Goal: Task Accomplishment & Management: Complete application form

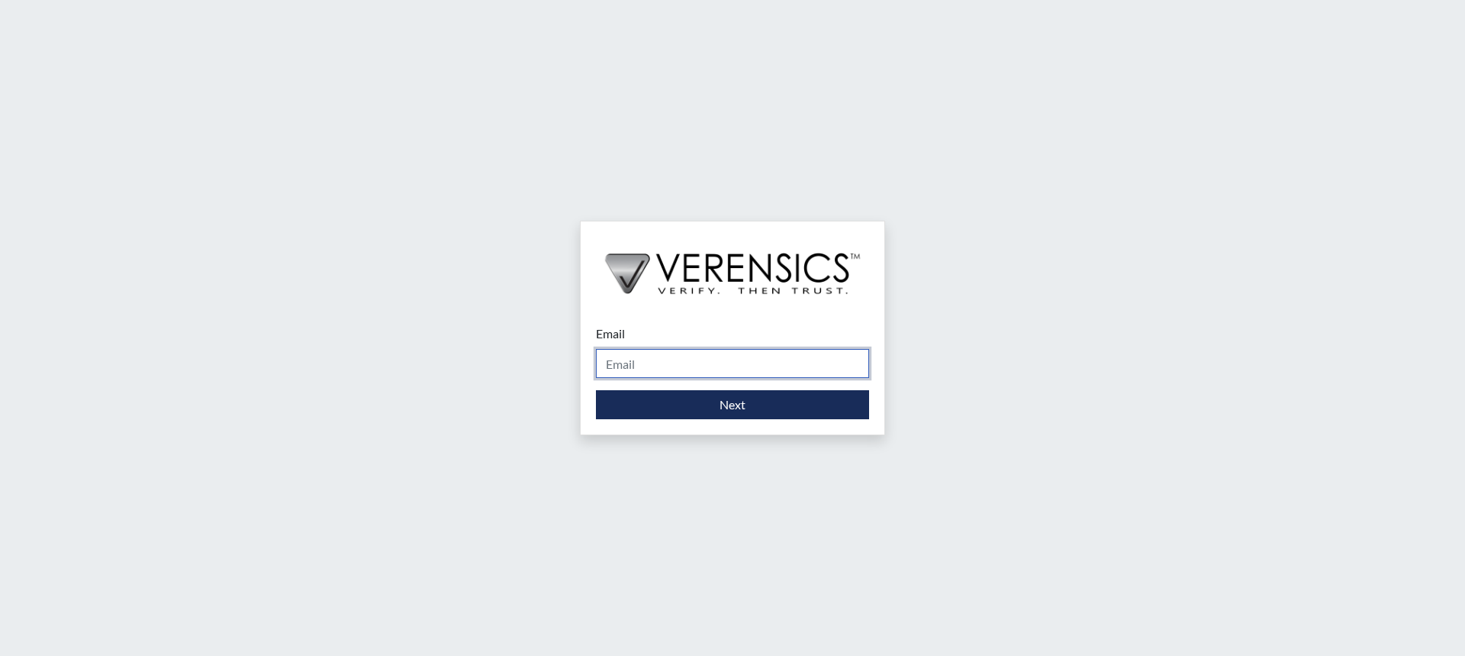
click at [678, 362] on input "Email" at bounding box center [732, 363] width 273 height 29
type input "[PERSON_NAME][EMAIL_ADDRESS][PERSON_NAME][DOMAIN_NAME]"
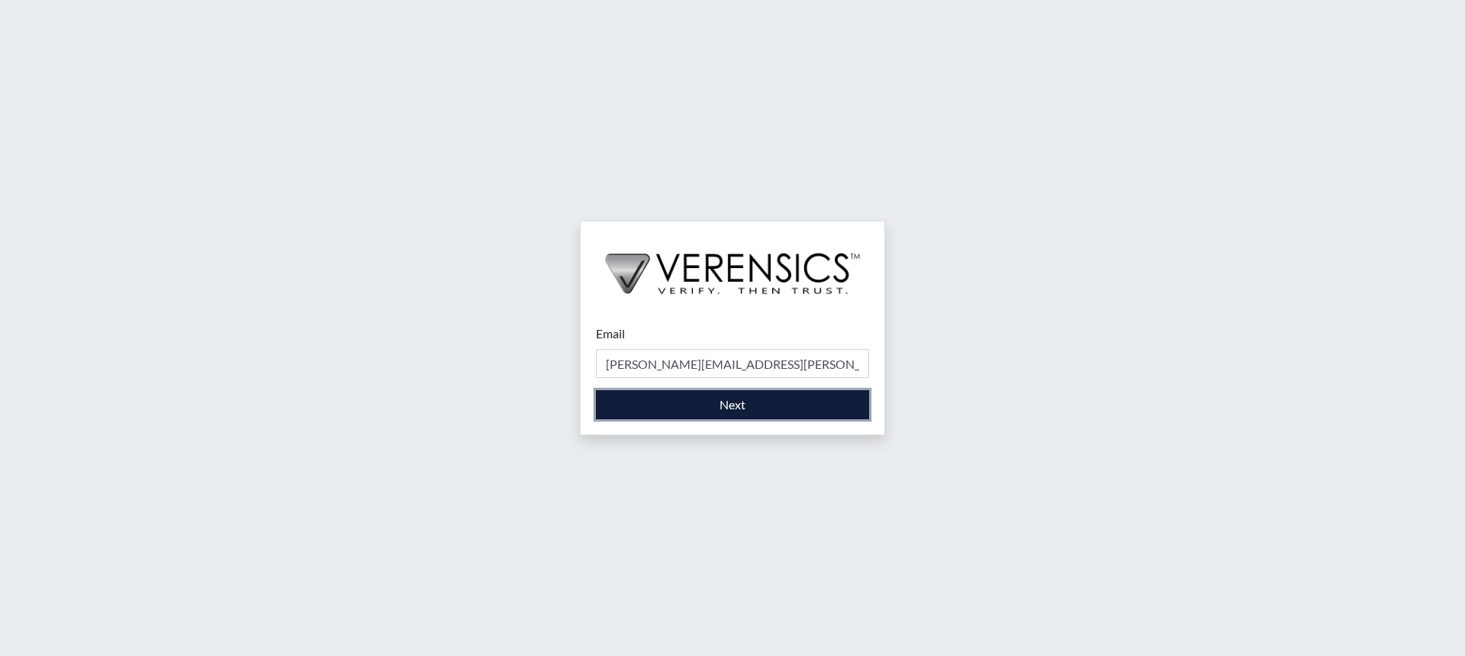
click at [700, 403] on button "Next" at bounding box center [732, 404] width 273 height 29
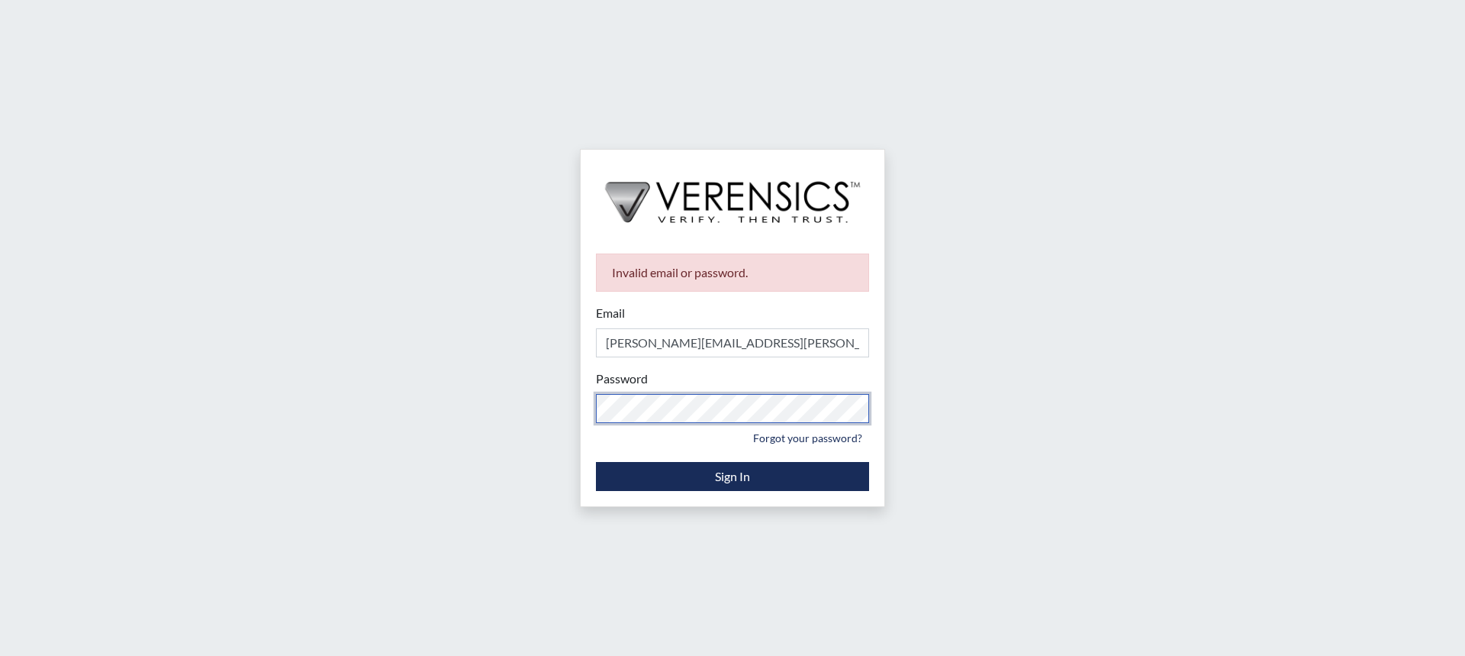
click at [566, 411] on div "Invalid email or password. Email [PERSON_NAME][EMAIL_ADDRESS][PERSON_NAME][DOMA…" at bounding box center [732, 328] width 1465 height 656
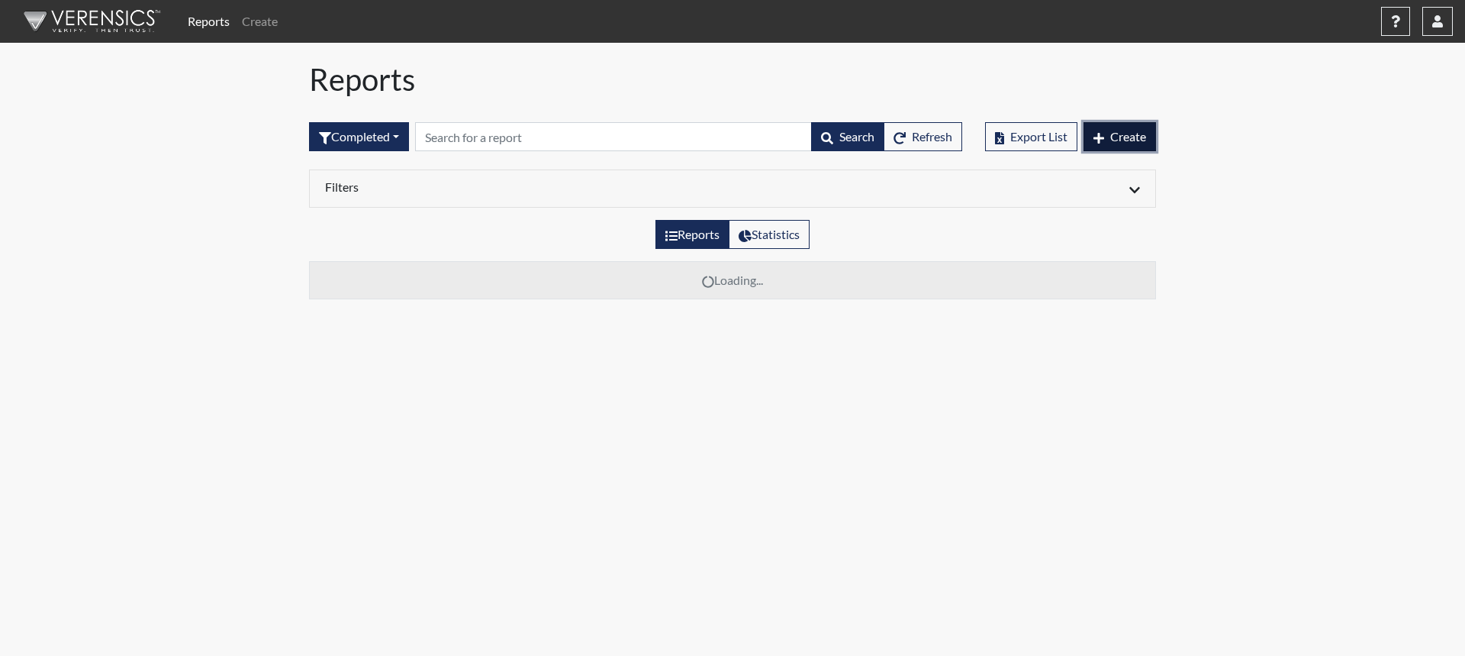
click at [1111, 139] on span "Create" at bounding box center [1128, 136] width 36 height 14
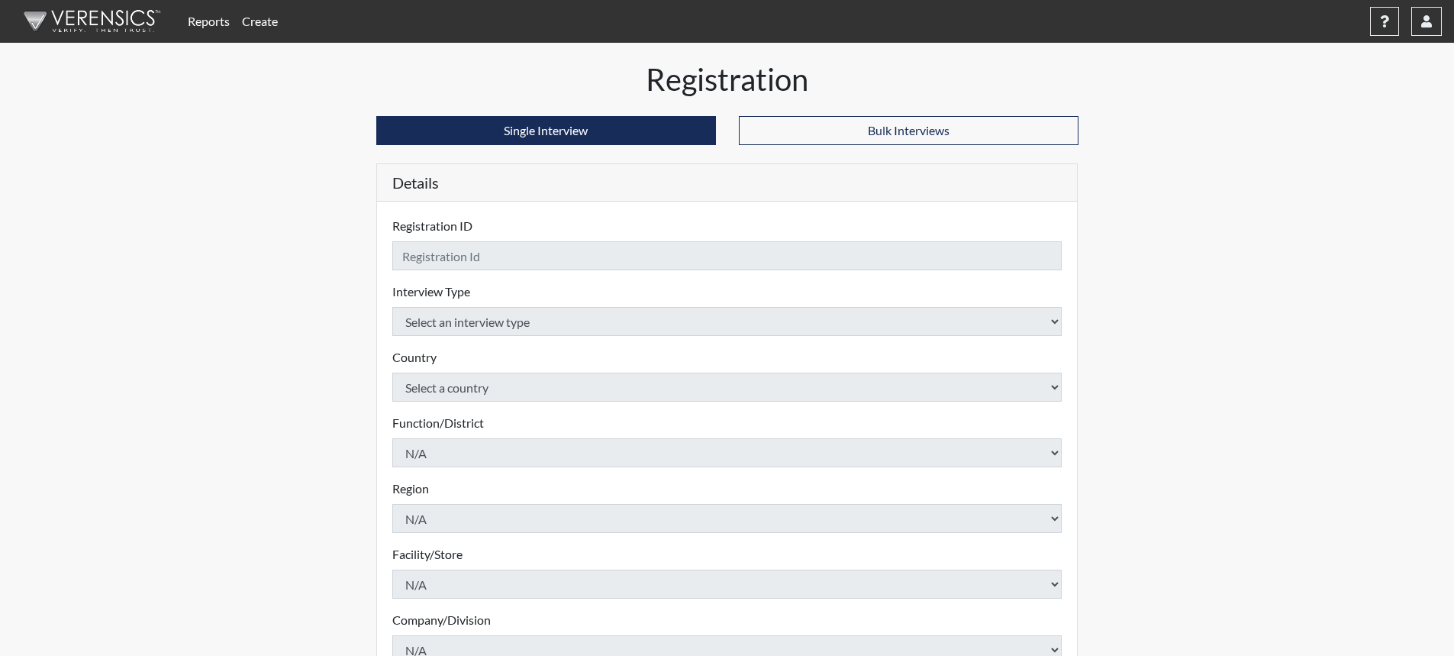
checkbox input "true"
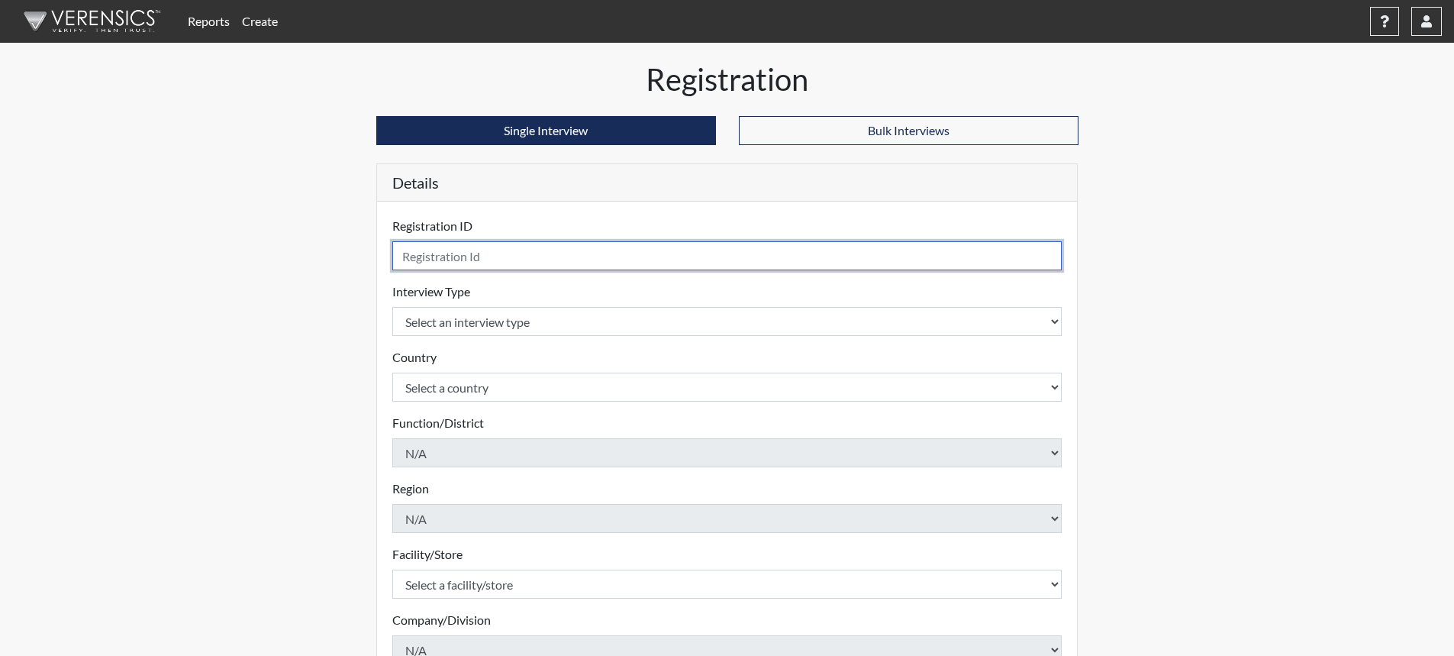
click at [673, 263] on input "text" at bounding box center [727, 255] width 670 height 29
type input "RBarbour0092"
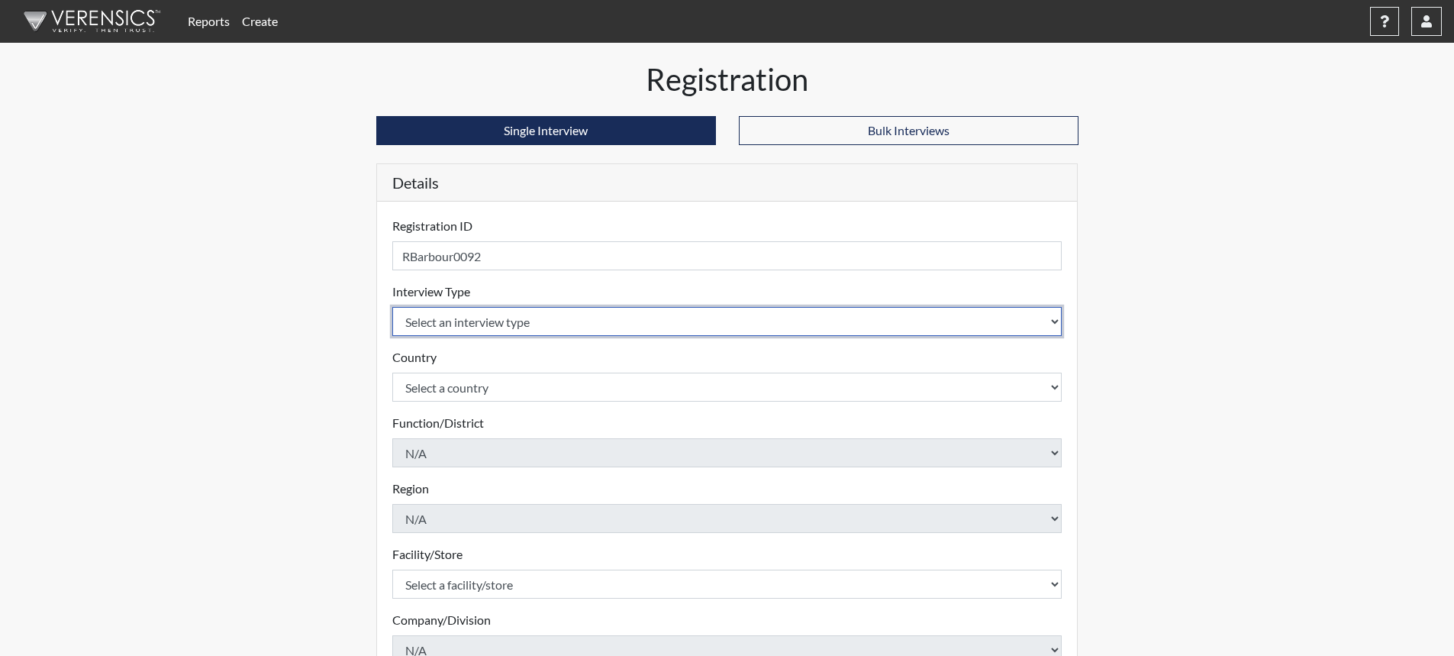
click at [1049, 317] on select "Select an interview type Corrections Pre-Employment" at bounding box center [727, 321] width 670 height 29
select select "ff733e93-e1bf-11ea-9c9f-0eff0cf7eb8f"
click at [392, 307] on select "Select an interview type Corrections Pre-Employment" at bounding box center [727, 321] width 670 height 29
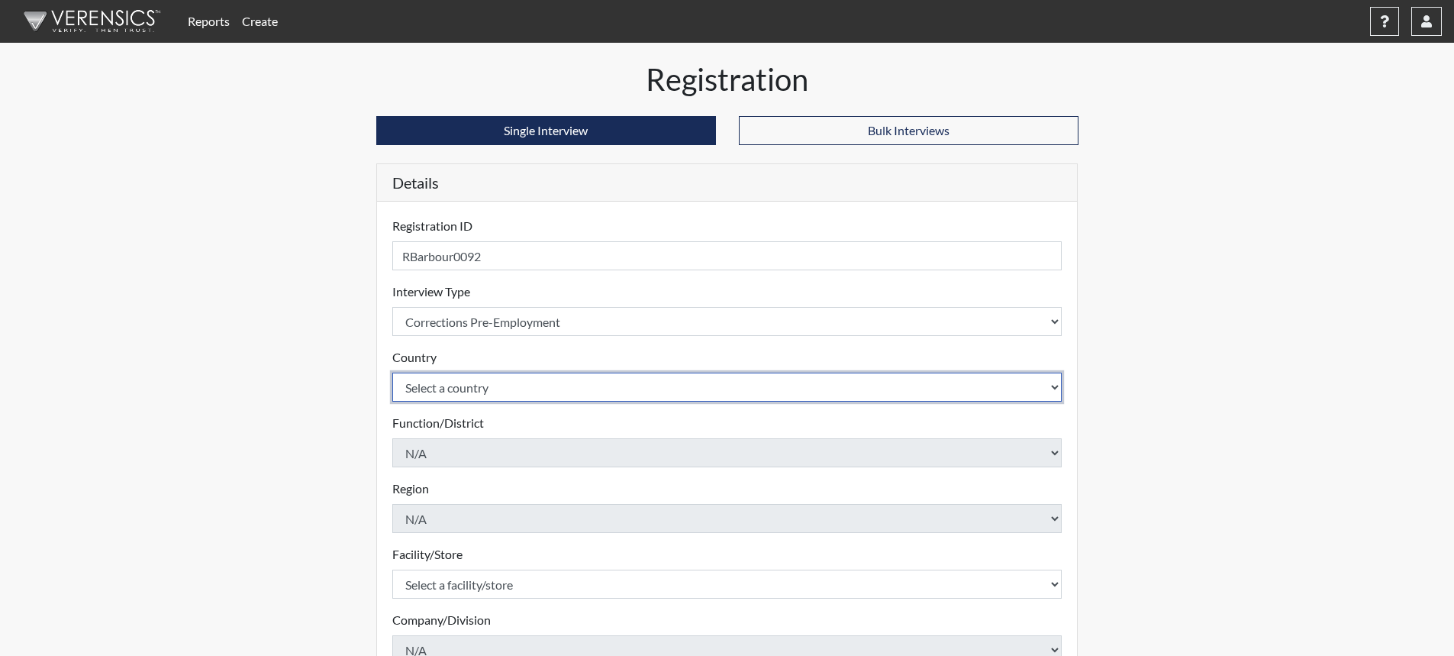
click at [492, 385] on select "Select a country [GEOGRAPHIC_DATA] [GEOGRAPHIC_DATA]" at bounding box center [727, 386] width 670 height 29
select select "united-states-of-[GEOGRAPHIC_DATA]"
click at [392, 372] on select "Select a country [GEOGRAPHIC_DATA] [GEOGRAPHIC_DATA]" at bounding box center [727, 386] width 670 height 29
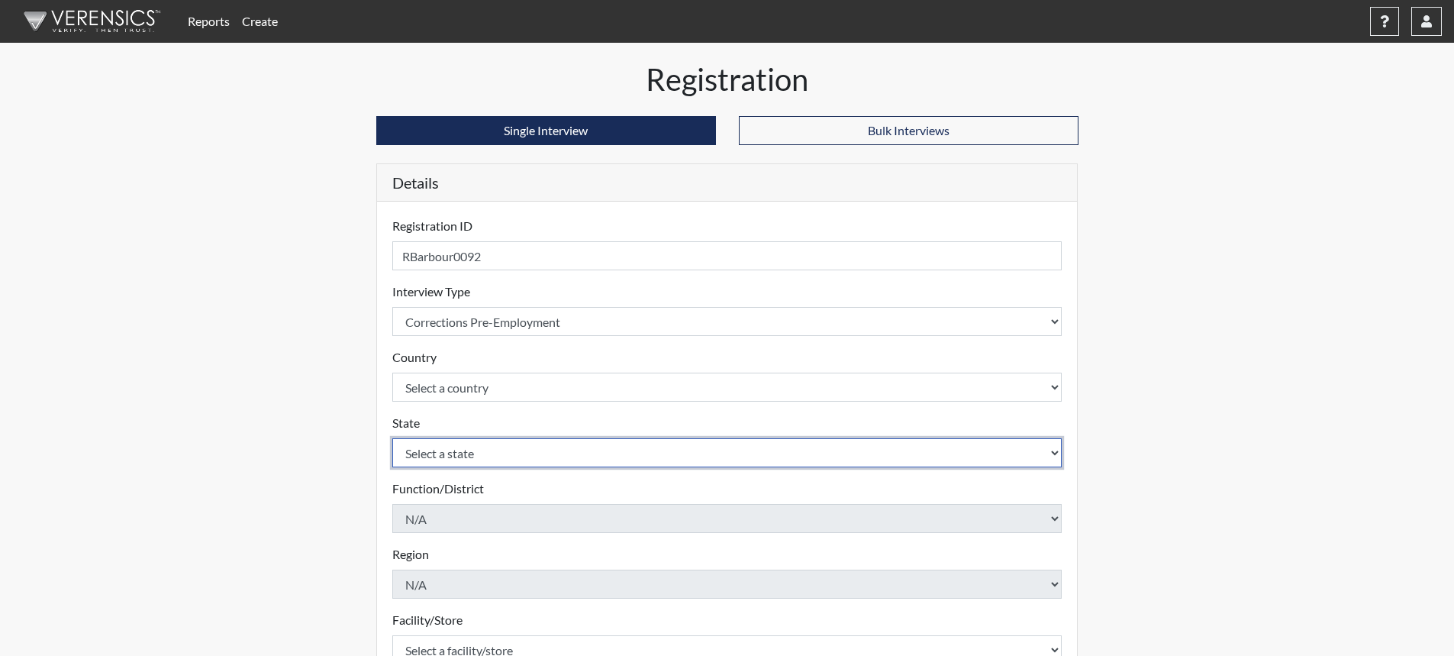
click at [497, 454] on select "Select a state [US_STATE] [US_STATE] [US_STATE] [US_STATE] [US_STATE] [US_STATE…" at bounding box center [727, 452] width 670 height 29
select select "SC"
click at [392, 438] on select "Select a state [US_STATE] [US_STATE] [US_STATE] [US_STATE] [US_STATE] [US_STATE…" at bounding box center [727, 452] width 670 height 29
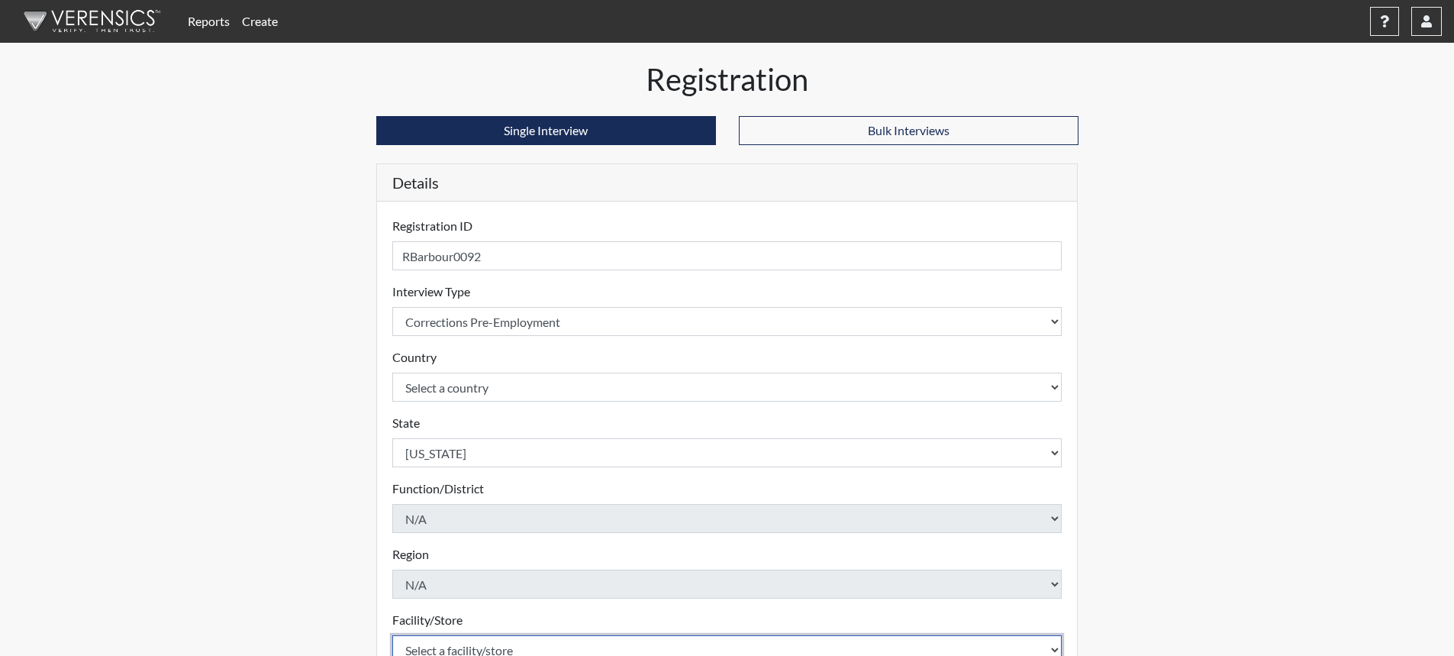
scroll to position [8, 0]
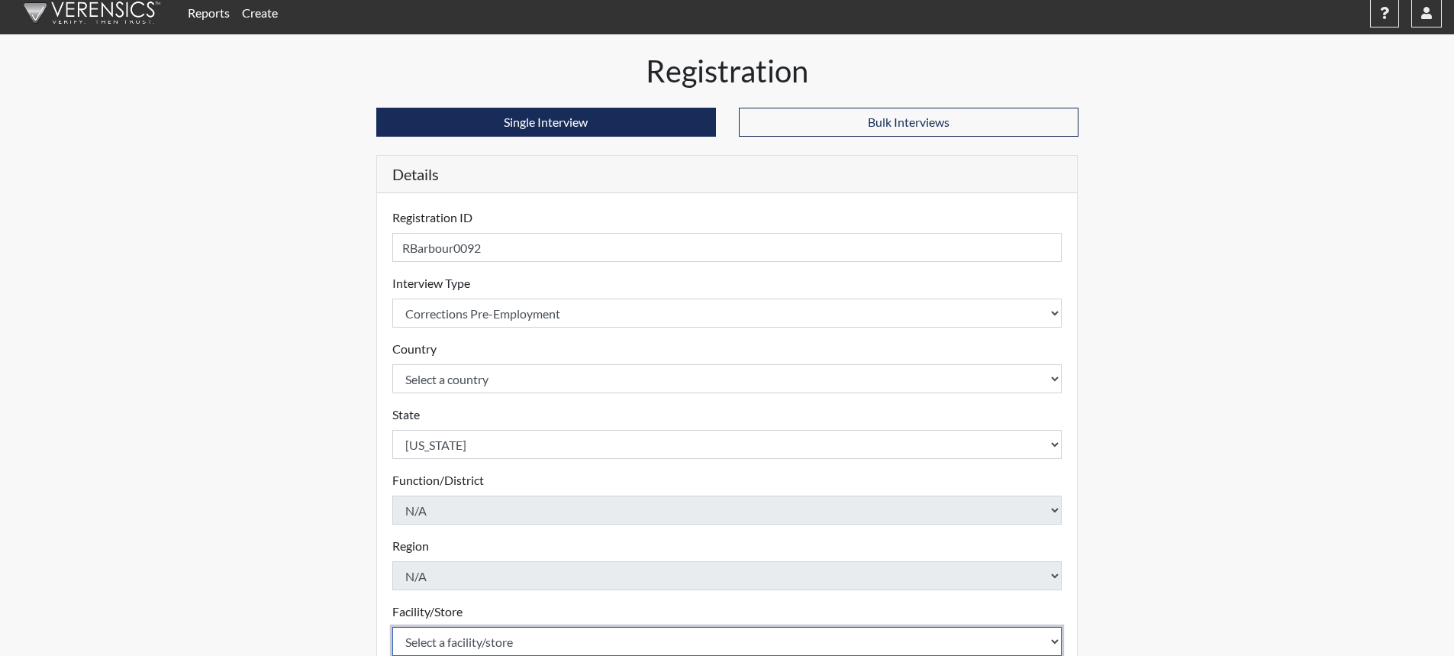
click at [462, 644] on select "Select a facility/store [GEOGRAPHIC_DATA] CI Broad River CI [PERSON_NAME] CI Di…" at bounding box center [727, 641] width 670 height 29
select select "25a13023-e597-4031-ac7e-fa77d8d7c1f5"
click at [392, 627] on select "Select a facility/store [GEOGRAPHIC_DATA] CI Broad River CI [PERSON_NAME] CI Di…" at bounding box center [727, 641] width 670 height 29
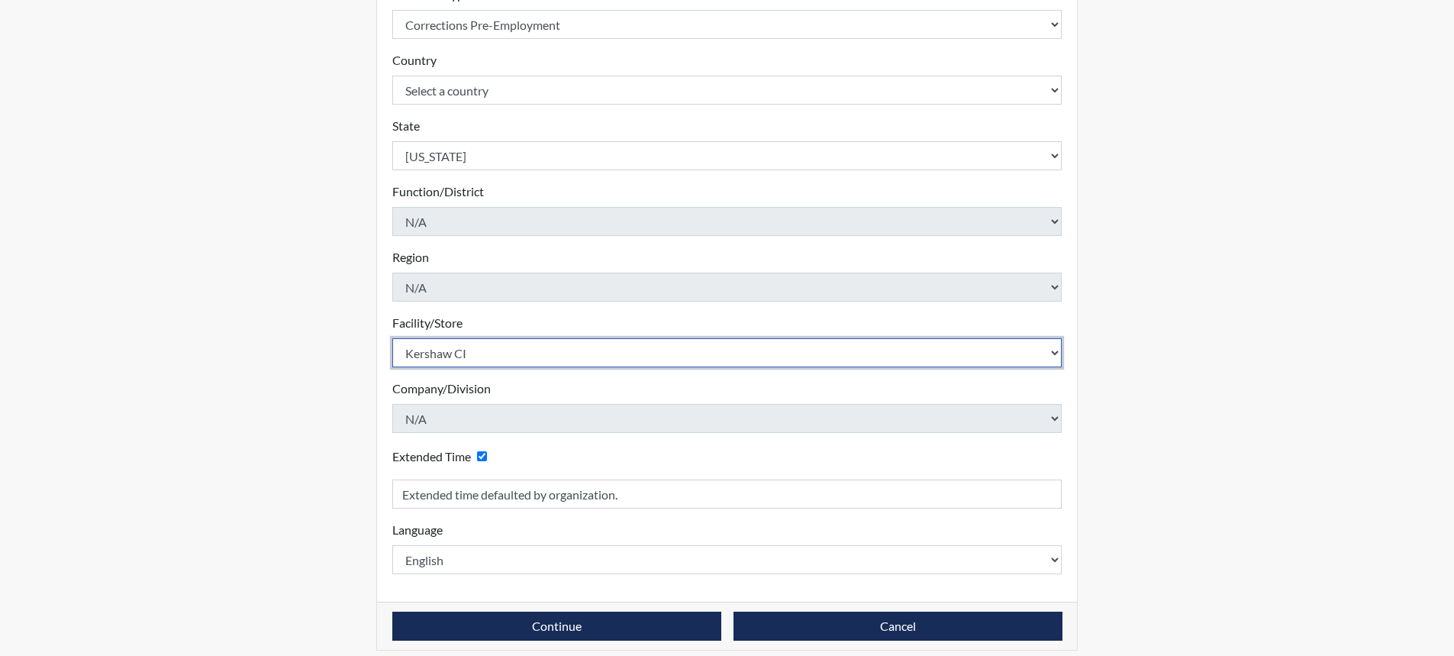
scroll to position [310, 0]
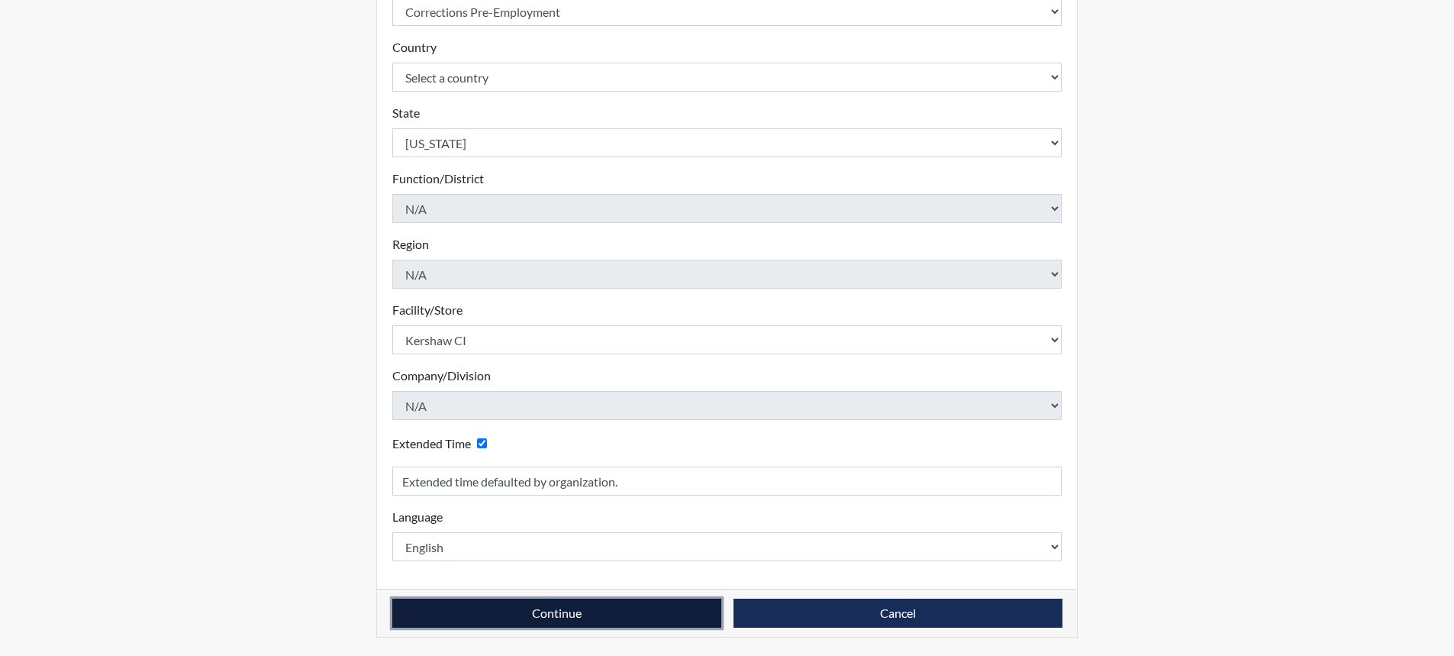
click at [492, 615] on button "Continue" at bounding box center [556, 612] width 329 height 29
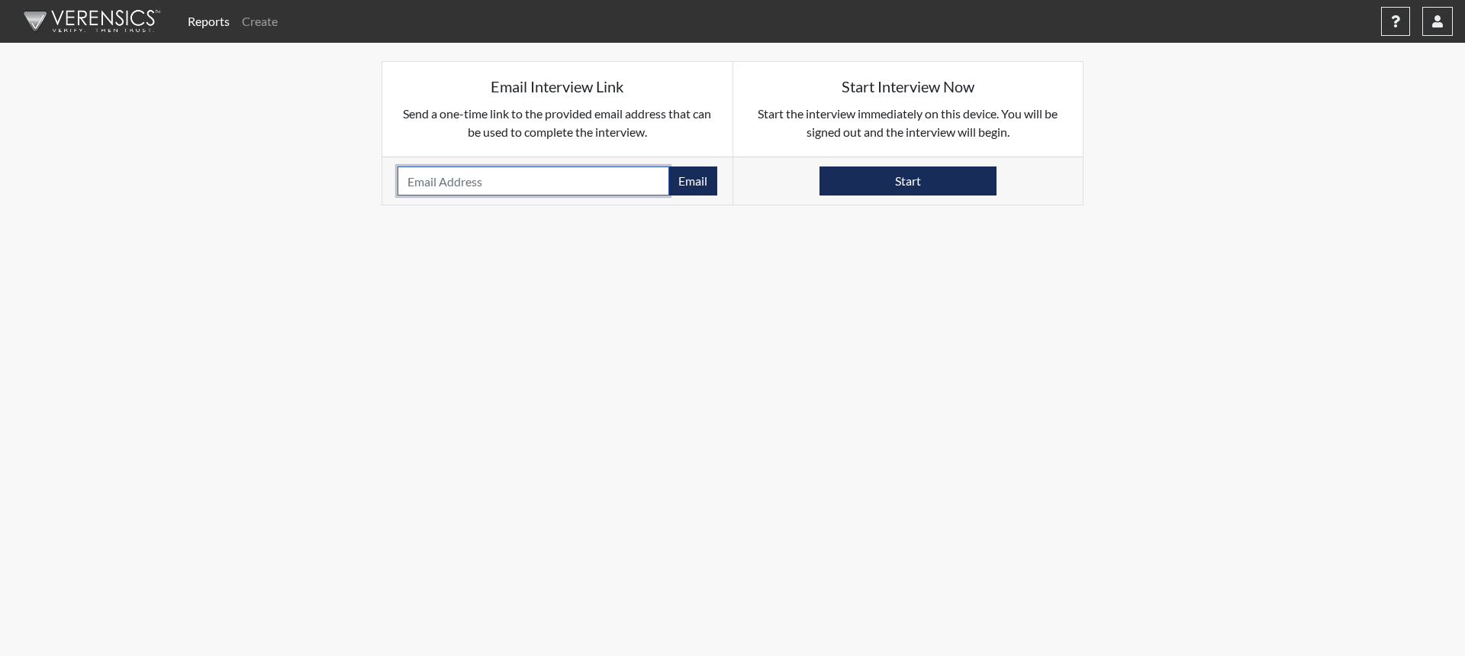
click at [454, 182] on input "email" at bounding box center [534, 180] width 272 height 29
type input "[EMAIL_ADDRESS][DOMAIN_NAME]"
click at [685, 180] on button "Email" at bounding box center [692, 180] width 49 height 29
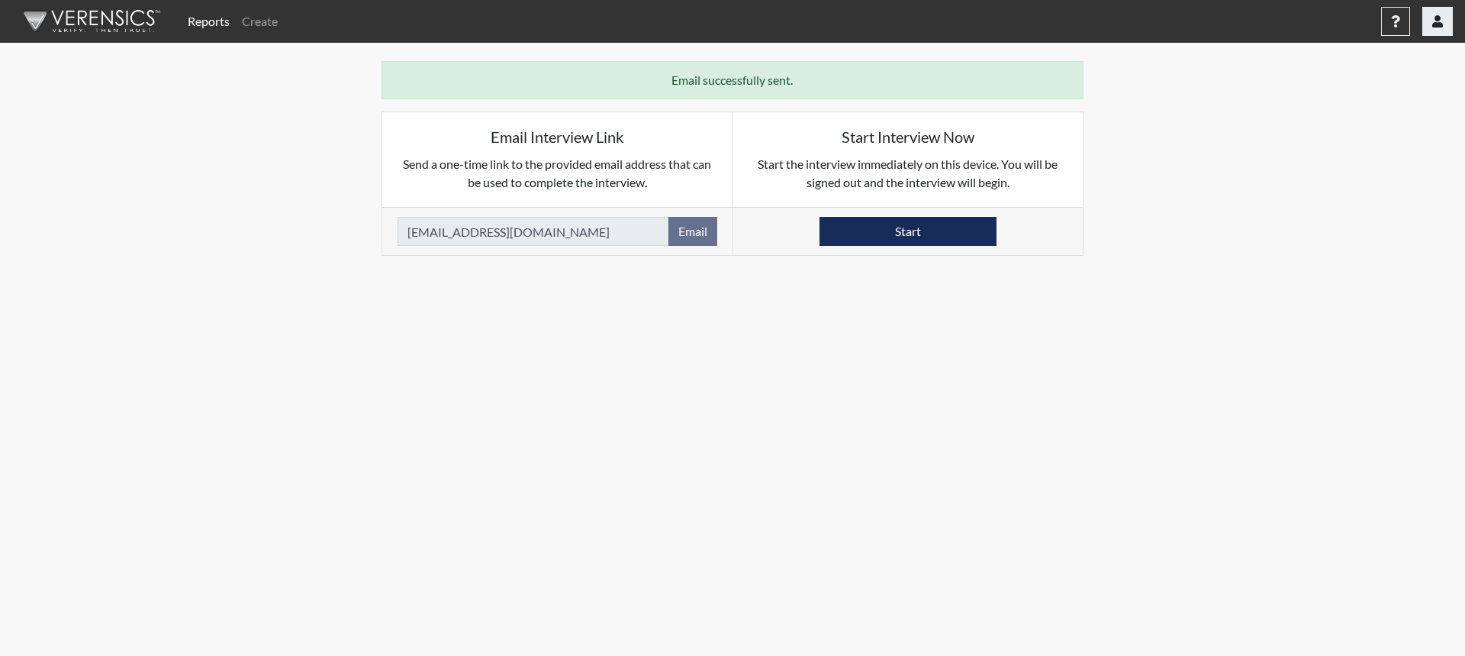
click at [1442, 24] on icon "button" at bounding box center [1437, 21] width 11 height 12
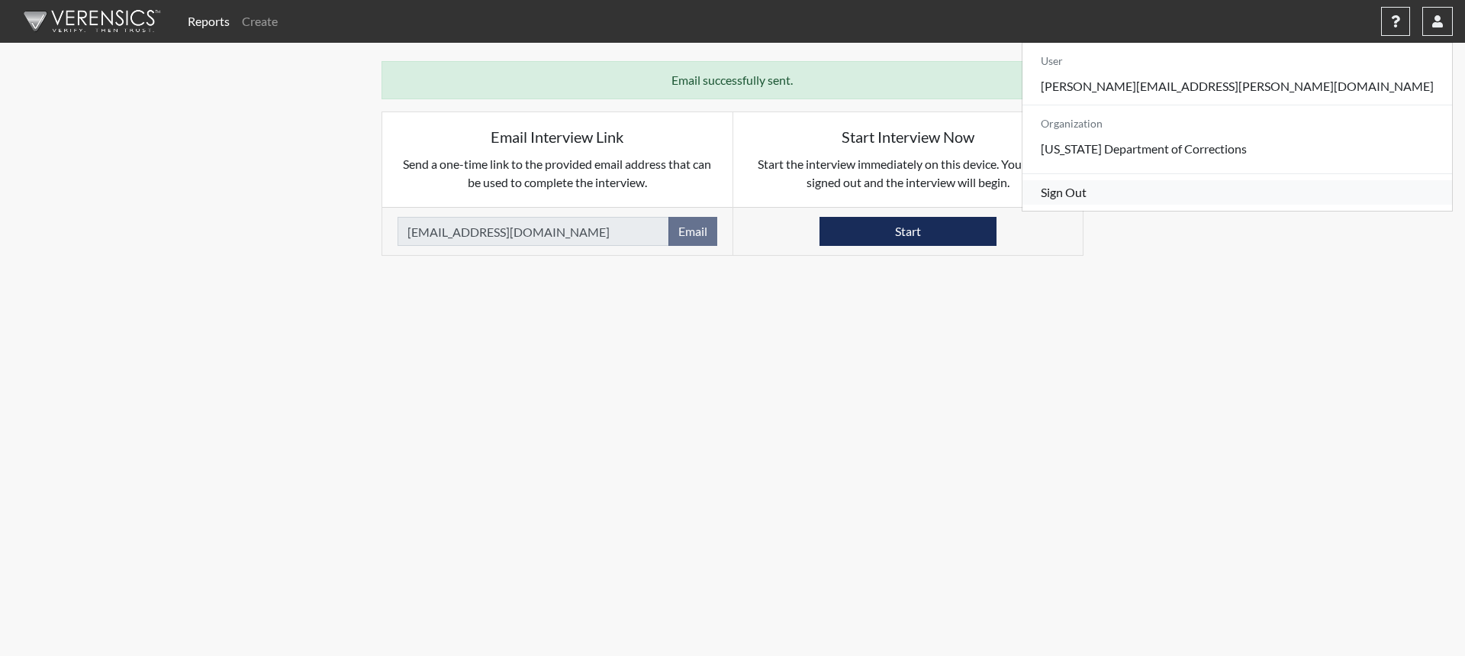
click at [1333, 205] on link "Sign Out" at bounding box center [1238, 192] width 430 height 24
